Goal: Ask a question

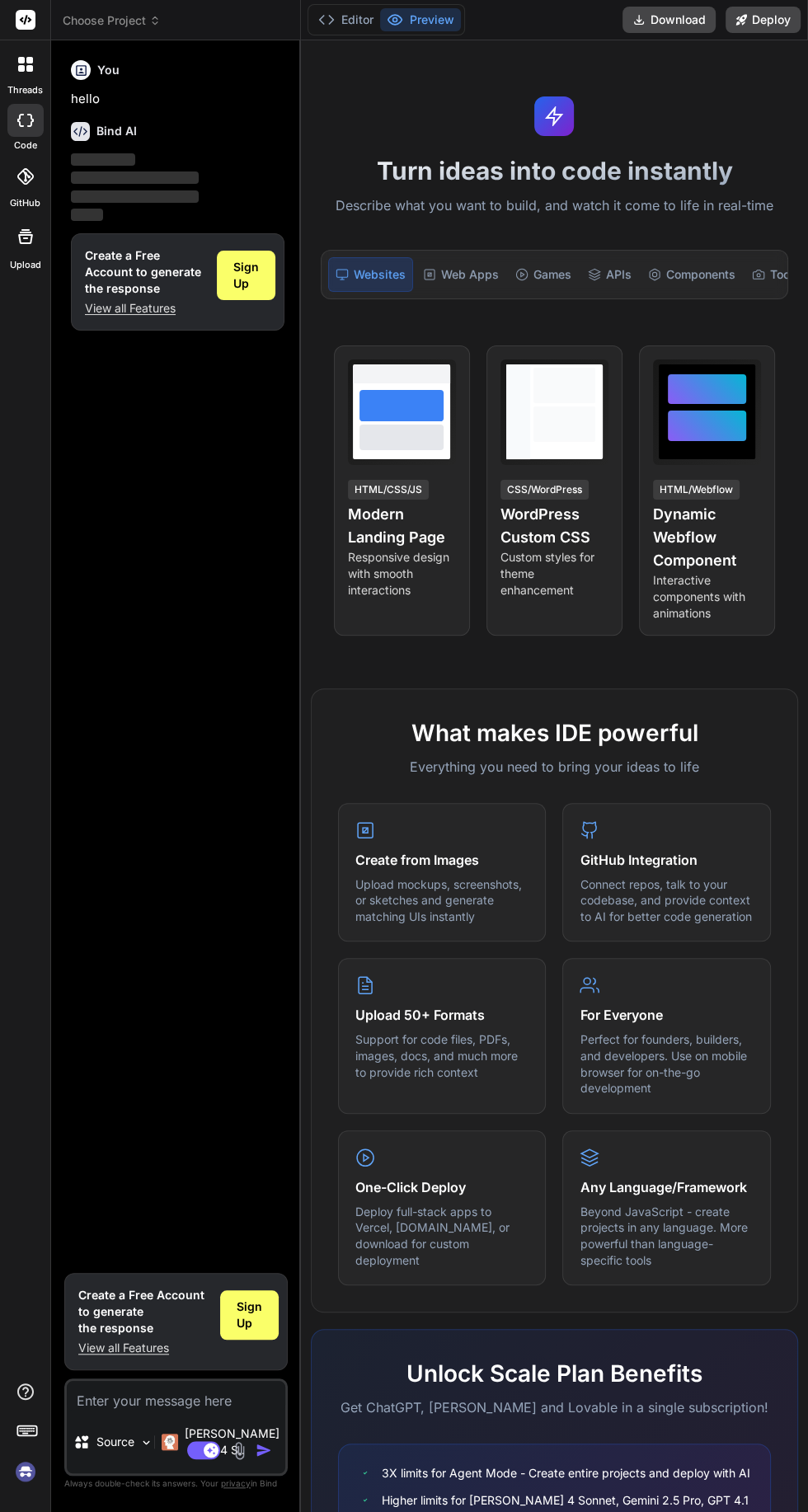
click at [24, 45] on div "threads" at bounding box center [24, 68] width 50 height 57
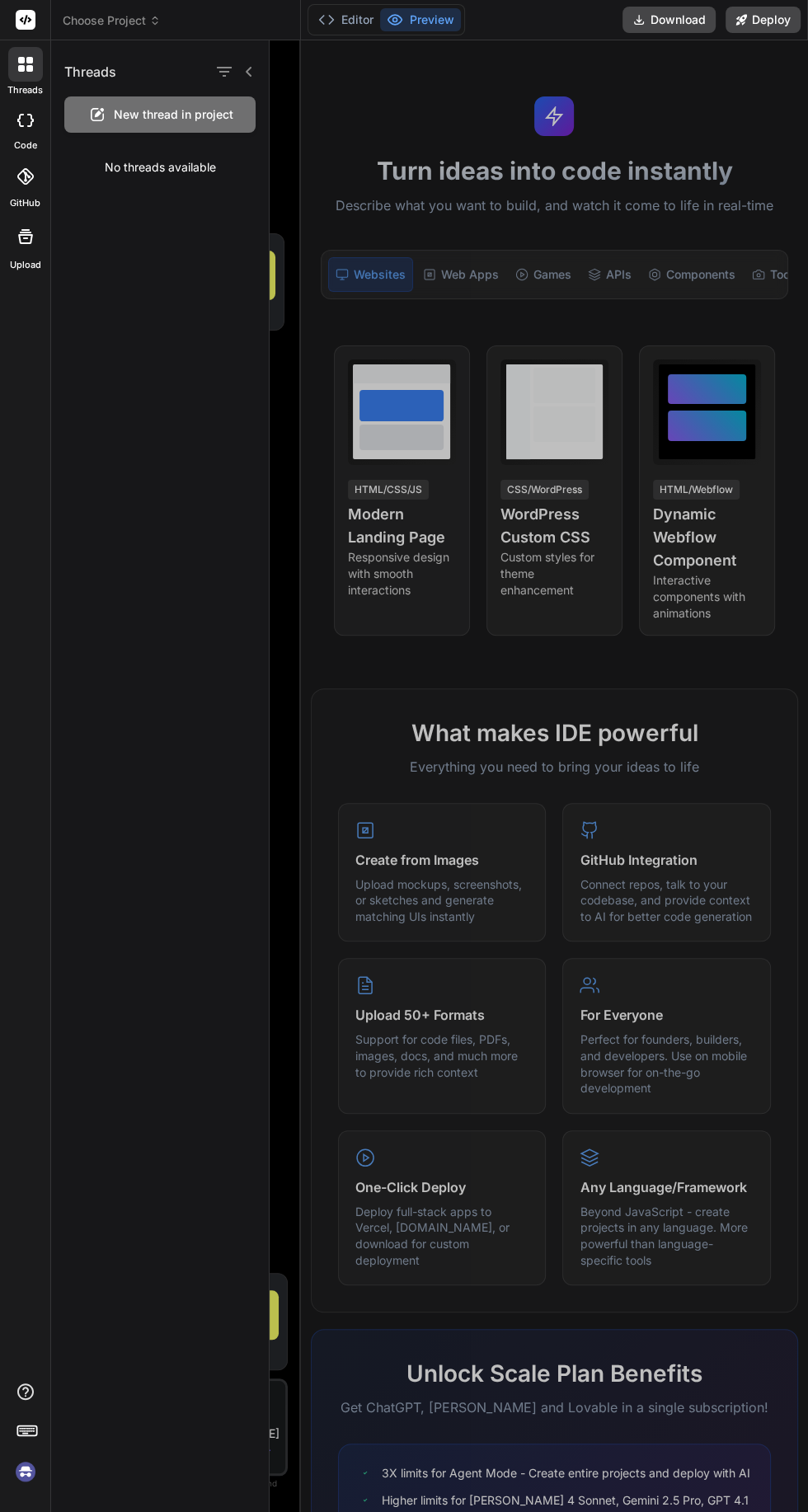
click at [16, 118] on div at bounding box center [25, 120] width 36 height 33
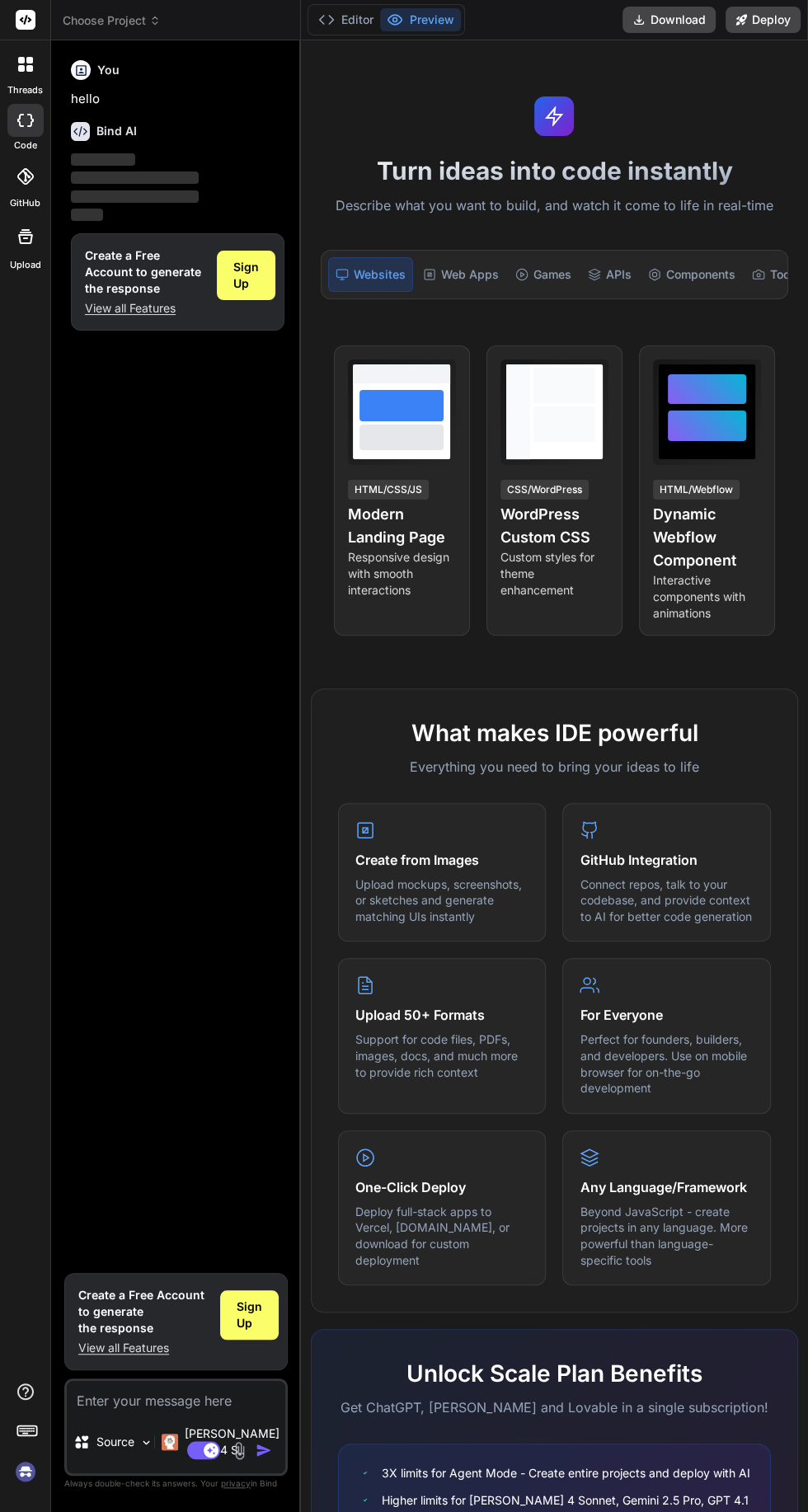
type textarea "x"
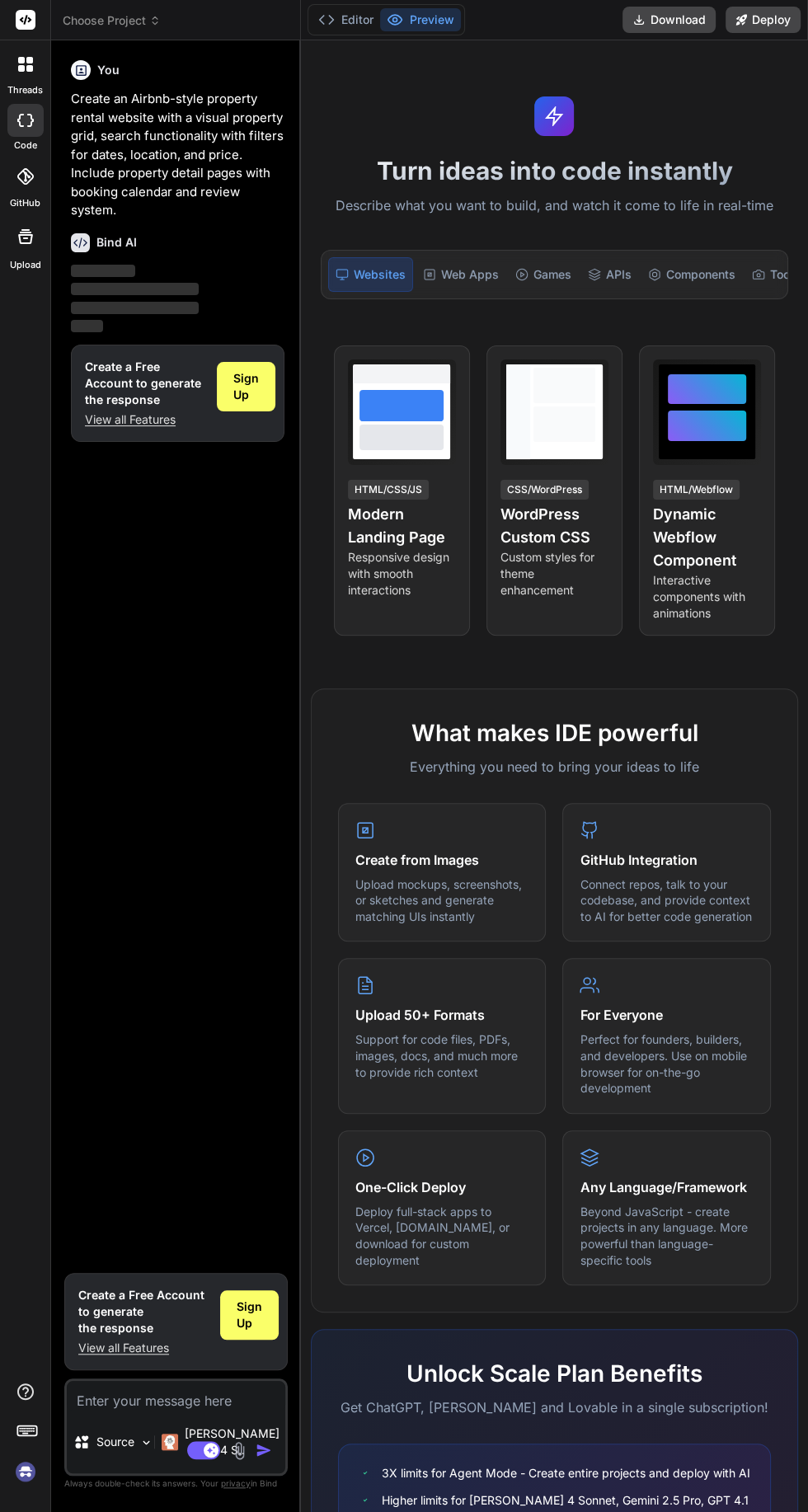
click at [537, 276] on div "Games" at bounding box center [543, 274] width 69 height 34
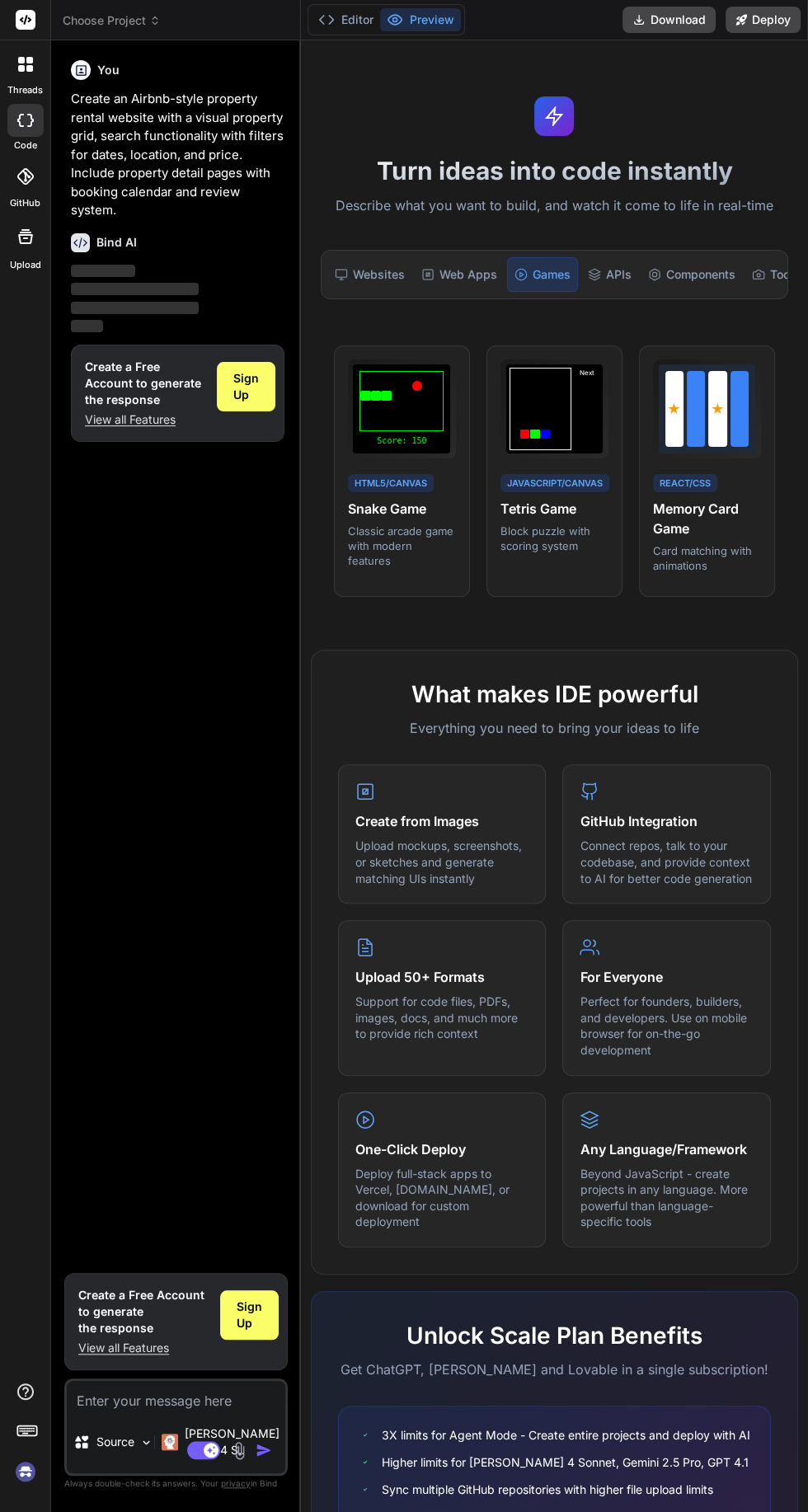
click at [447, 271] on div "Web Apps" at bounding box center [459, 274] width 89 height 34
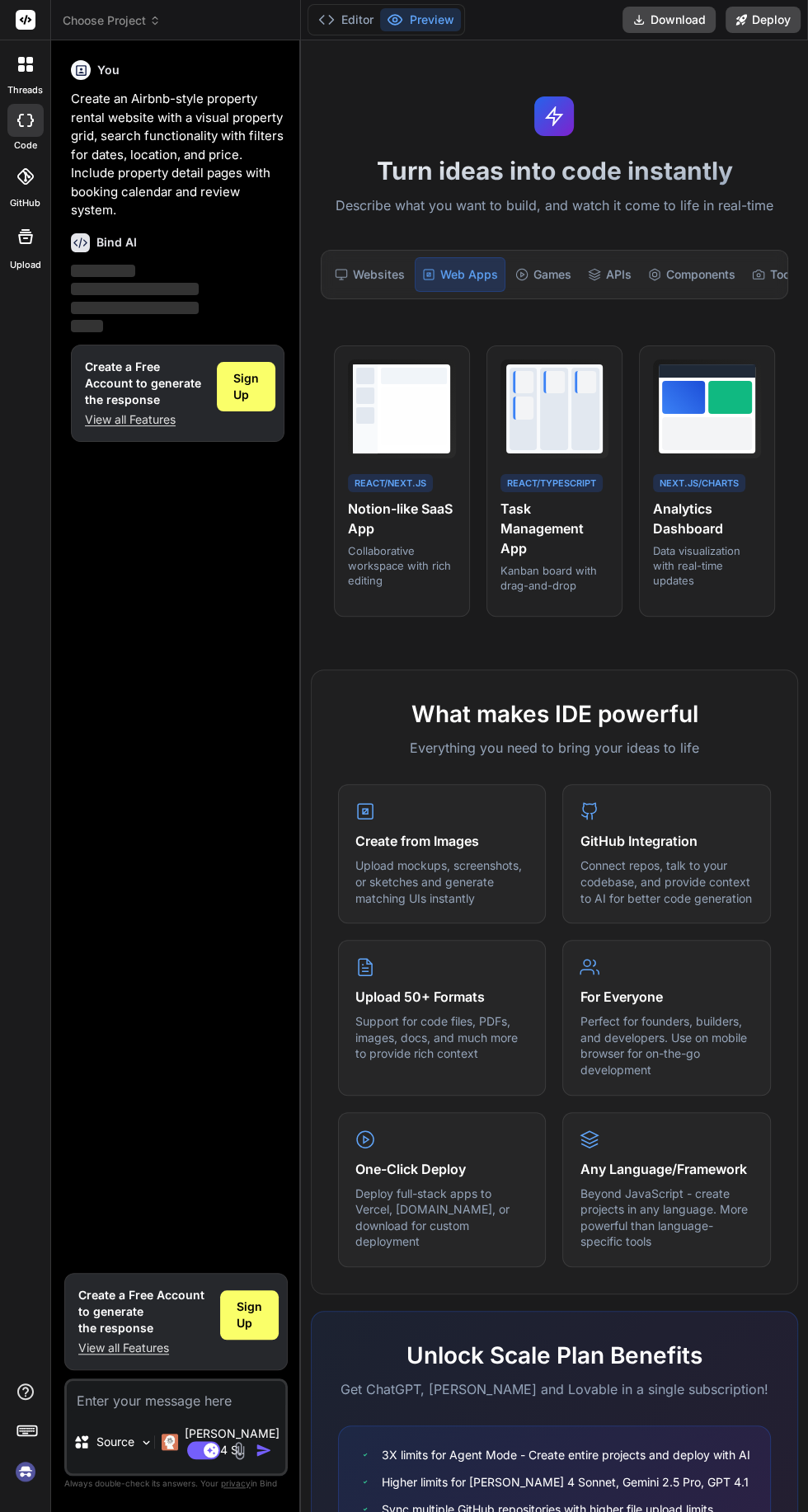
click at [340, 273] on icon at bounding box center [340, 274] width 13 height 13
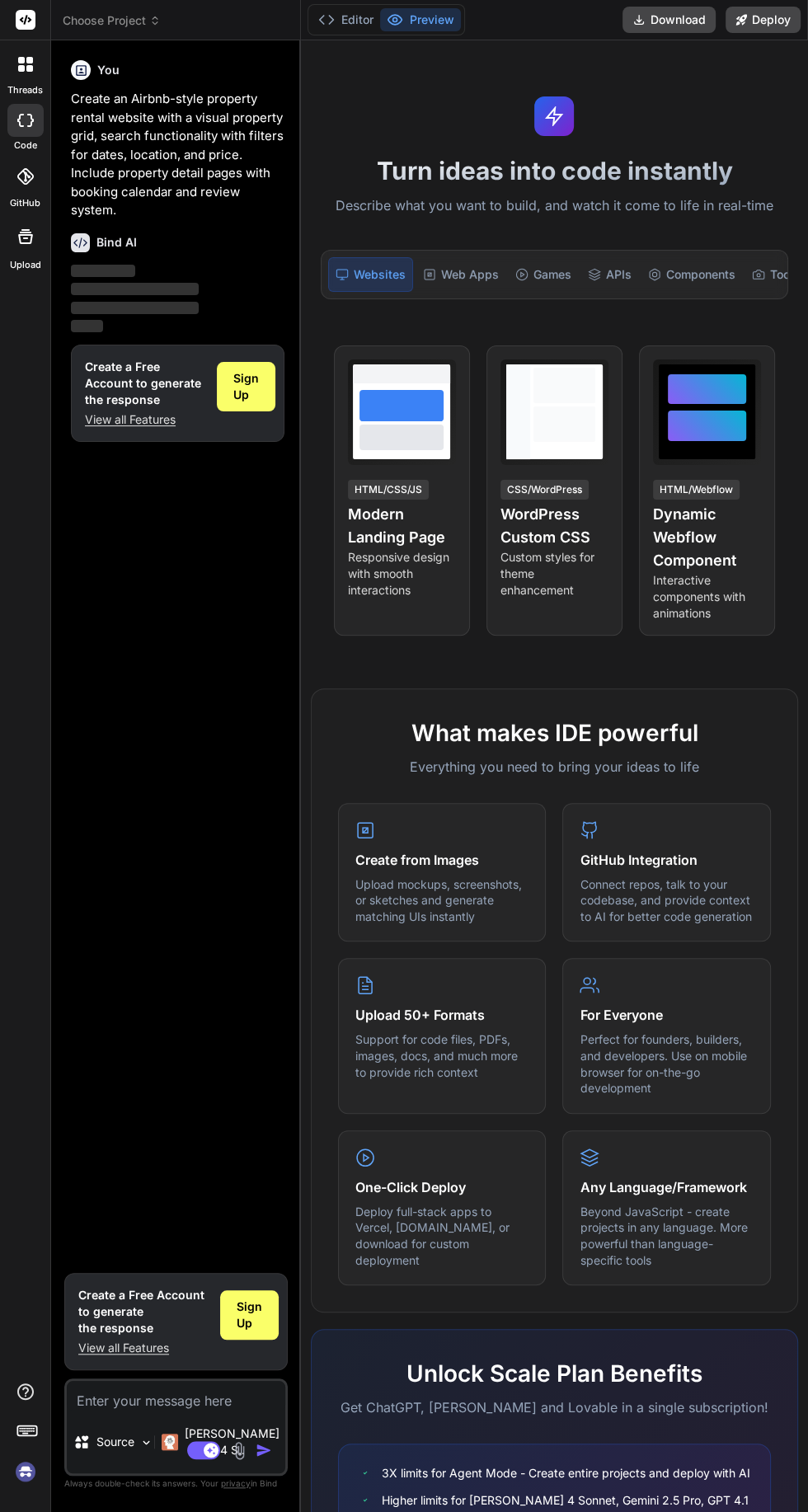
type textarea "x"
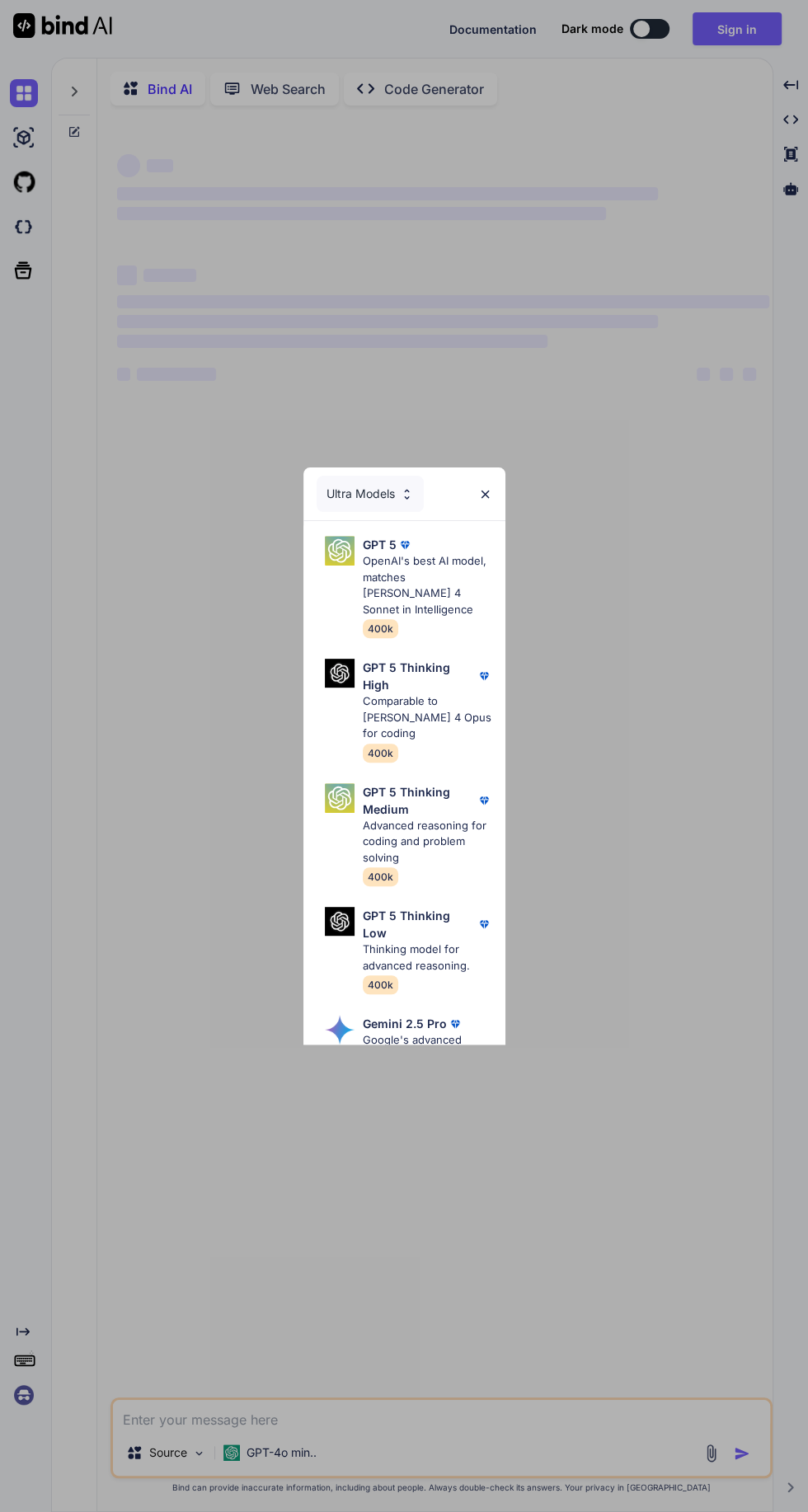
type textarea "x"
click at [397, 573] on p "OpenAI's best AI model, matches [PERSON_NAME] 4 Sonnet in Intelligence" at bounding box center [427, 586] width 129 height 65
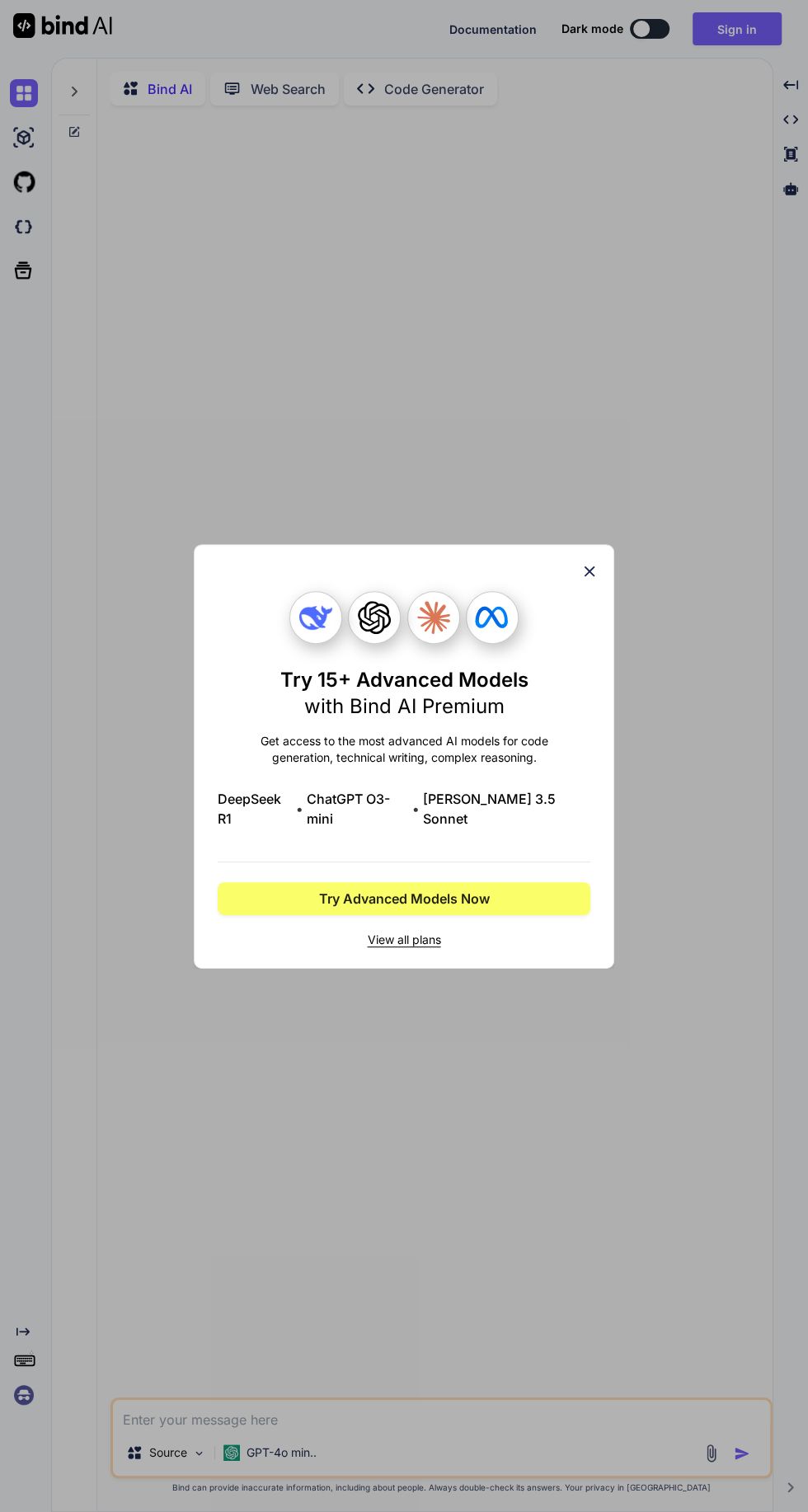
click at [425, 938] on span "View all plans" at bounding box center [404, 940] width 373 height 17
